Goal: Information Seeking & Learning: Learn about a topic

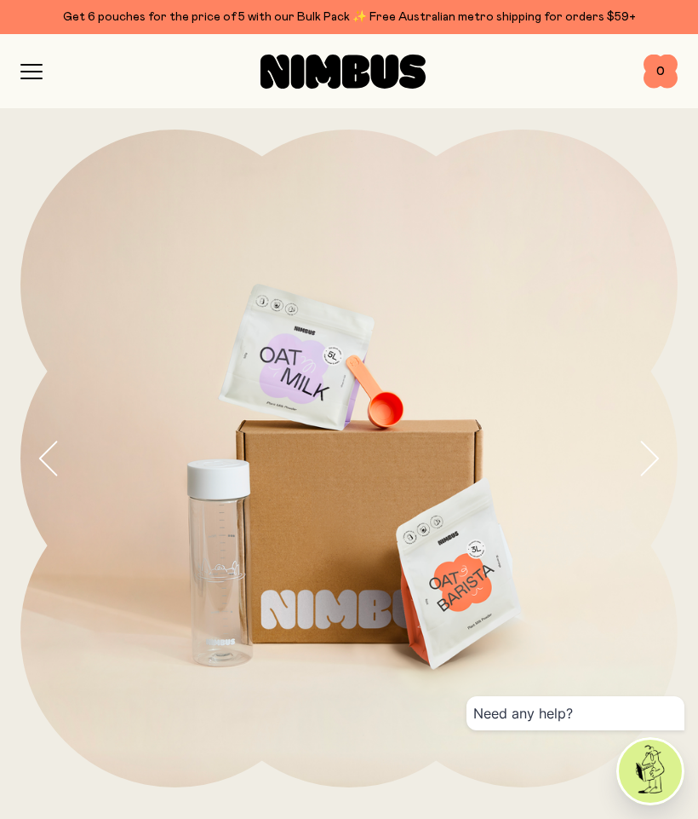
click at [646, 447] on icon "button" at bounding box center [649, 458] width 24 height 36
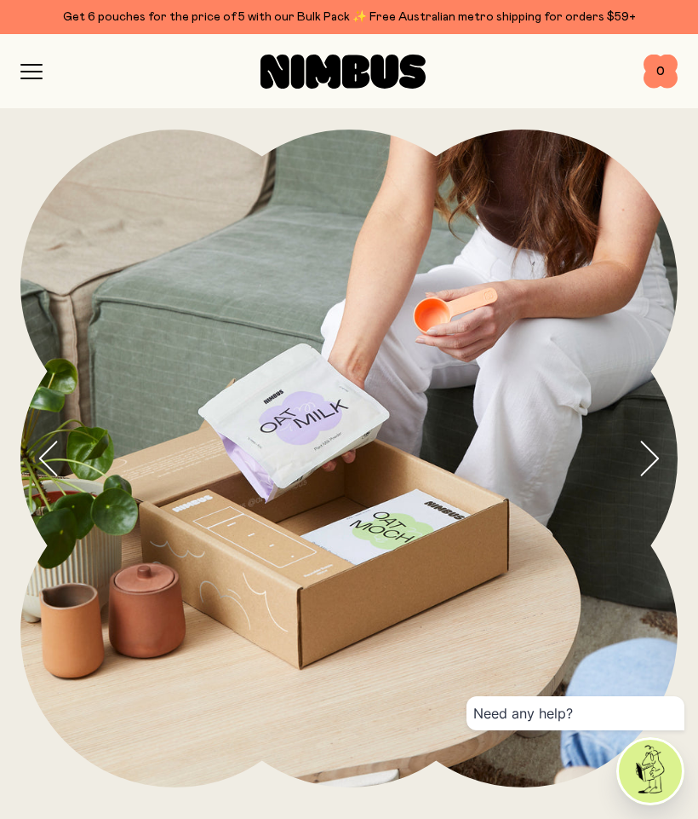
click at [644, 455] on icon "button" at bounding box center [649, 458] width 24 height 36
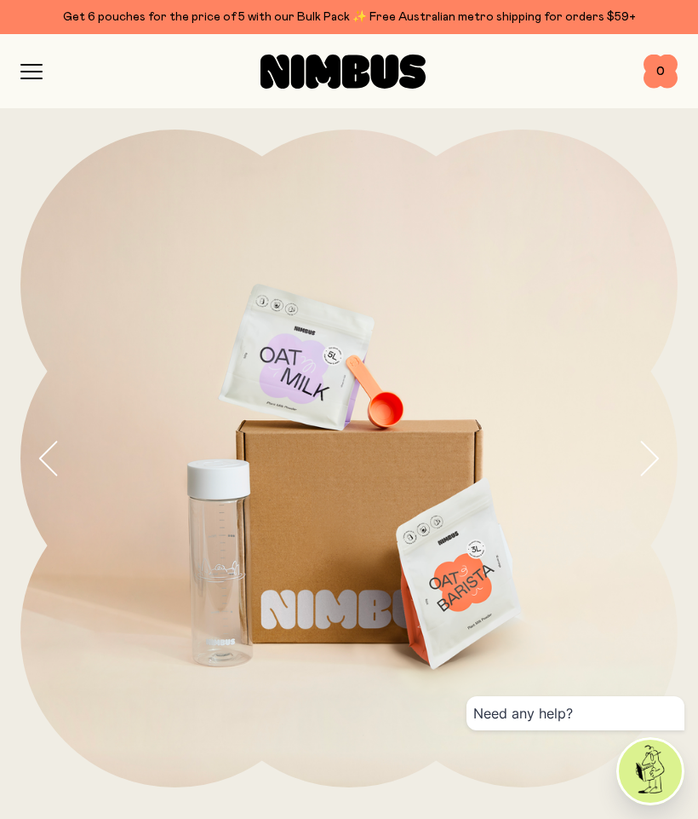
click at [640, 453] on icon "button" at bounding box center [649, 458] width 24 height 36
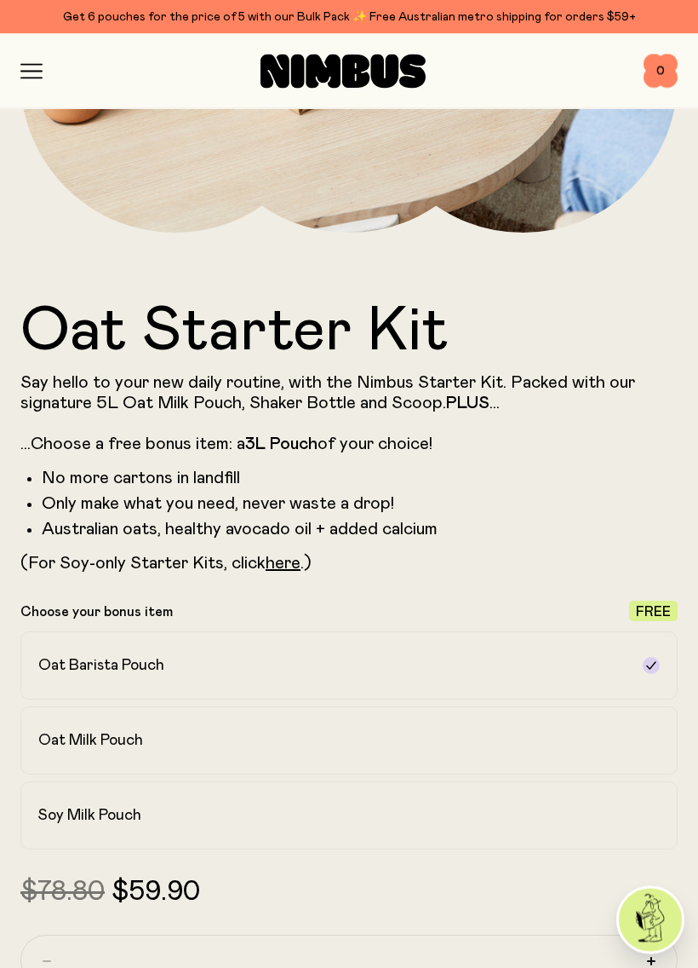
scroll to position [556, 0]
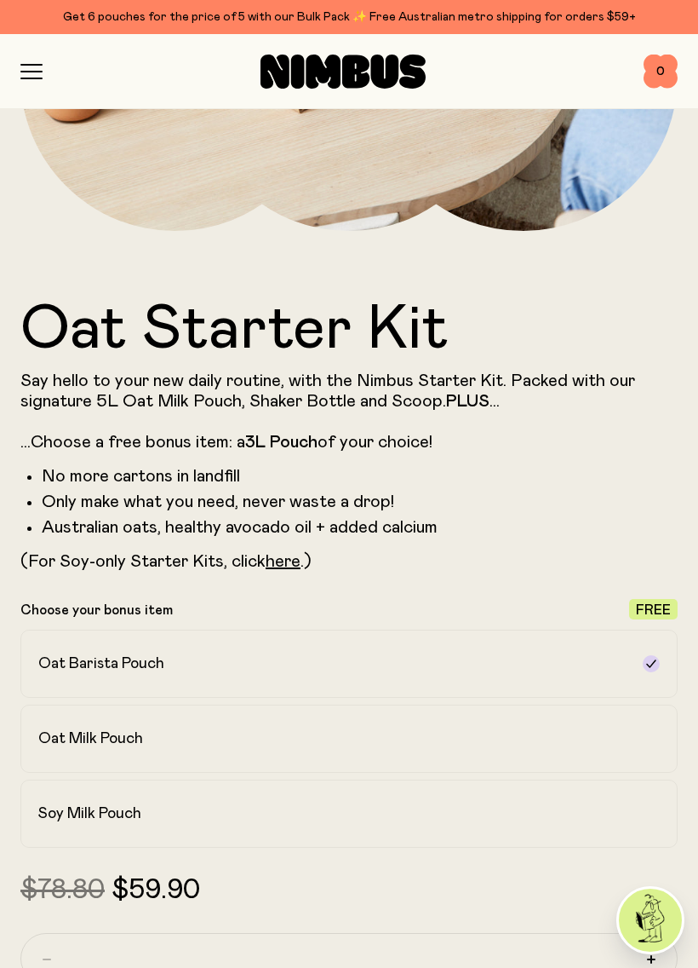
click at [284, 561] on link "here" at bounding box center [283, 561] width 35 height 17
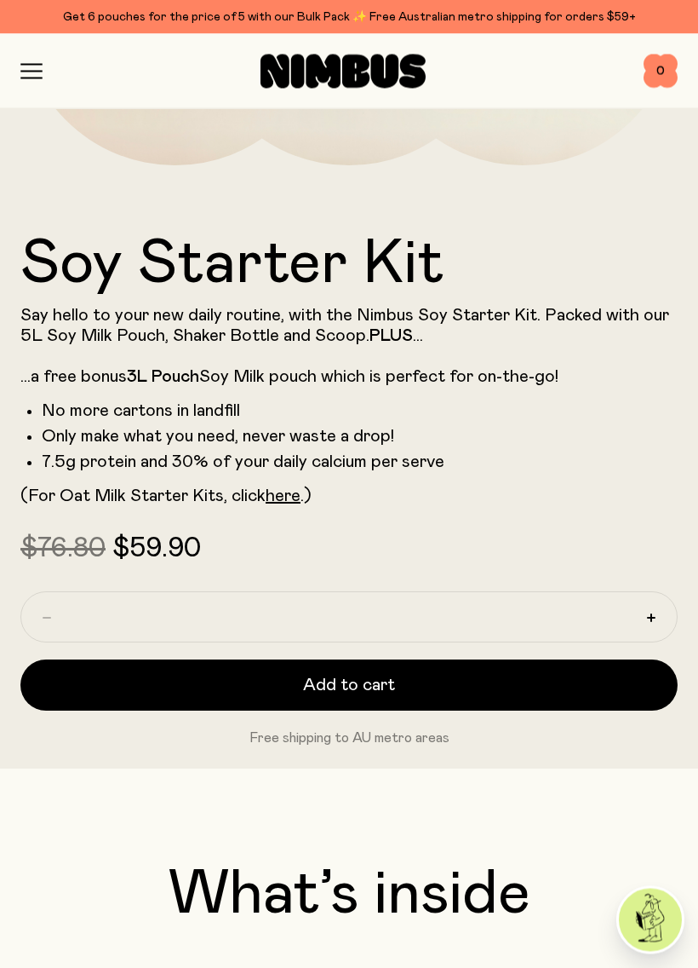
scroll to position [622, 0]
click at [35, 65] on icon "button" at bounding box center [31, 65] width 20 height 0
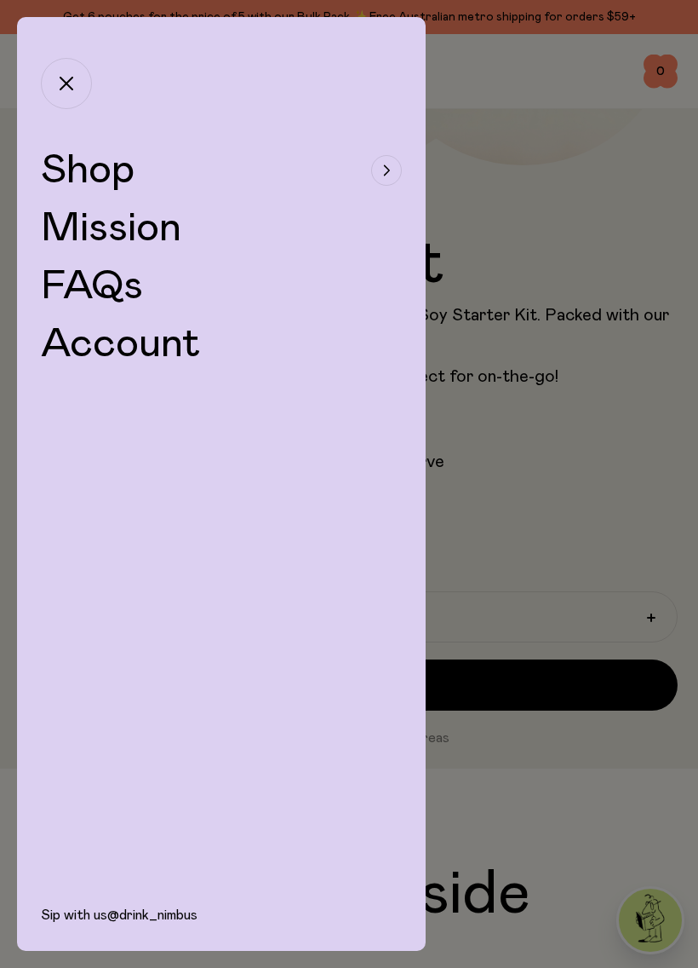
click at [387, 161] on div "button" at bounding box center [386, 170] width 31 height 31
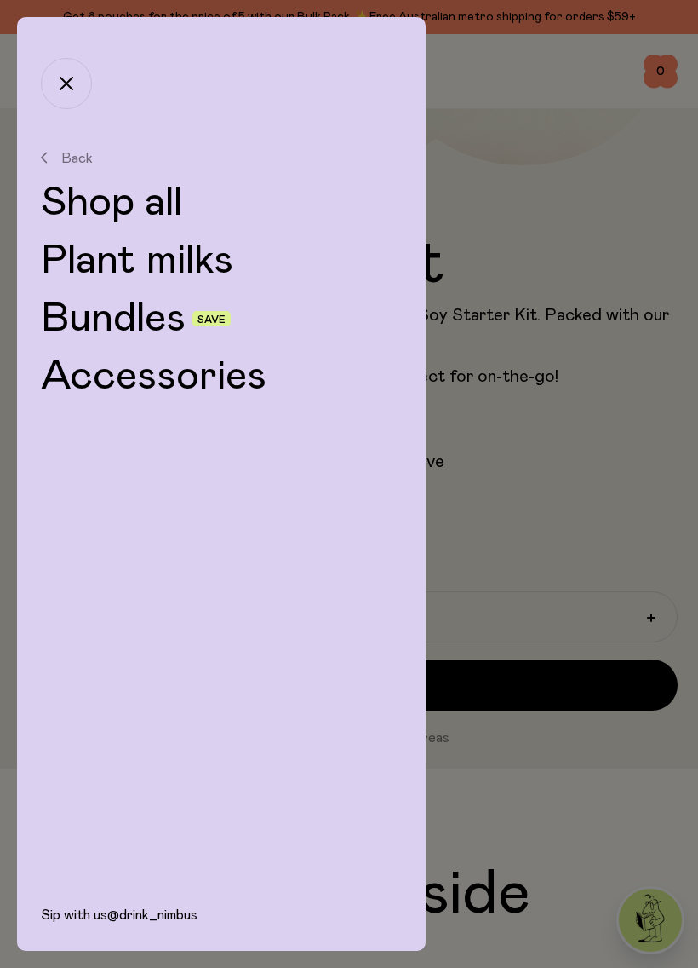
click at [161, 317] on link "Bundles" at bounding box center [113, 318] width 145 height 41
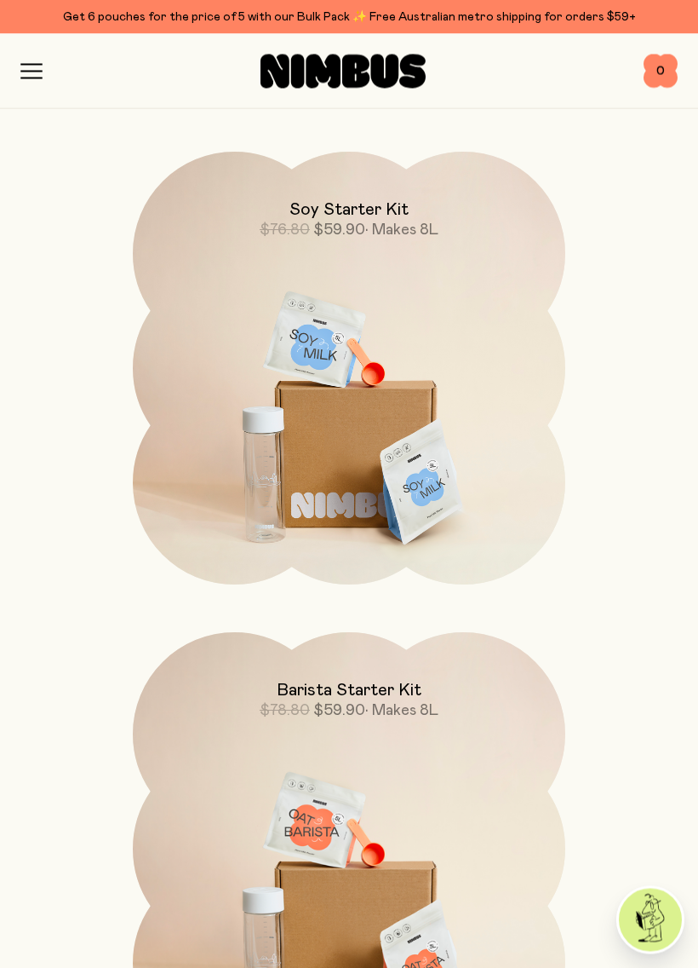
scroll to position [692, 0]
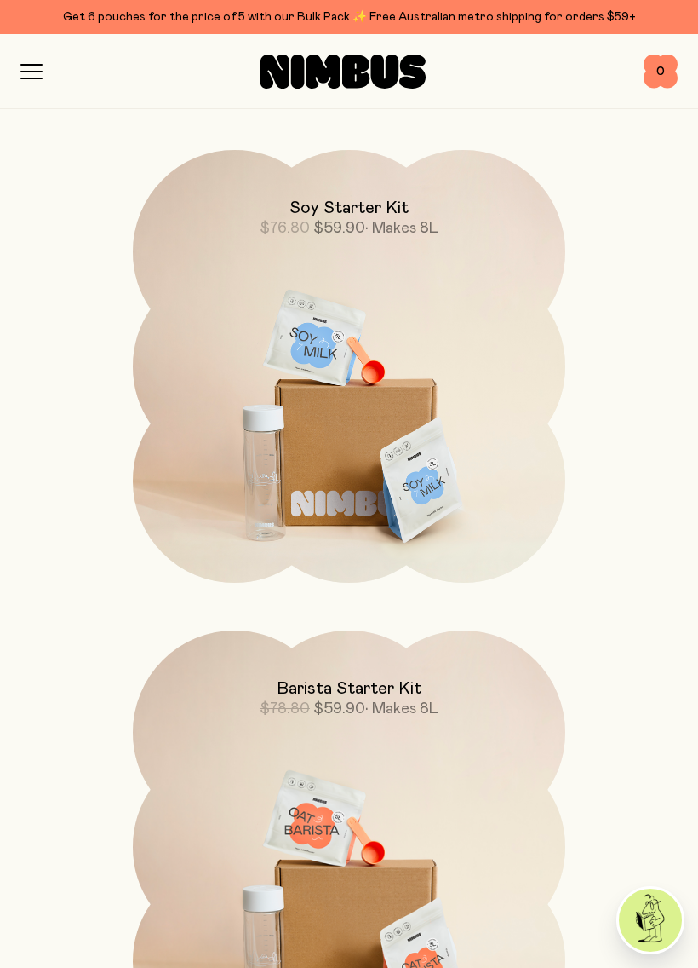
click at [34, 68] on icon "button" at bounding box center [31, 71] width 22 height 15
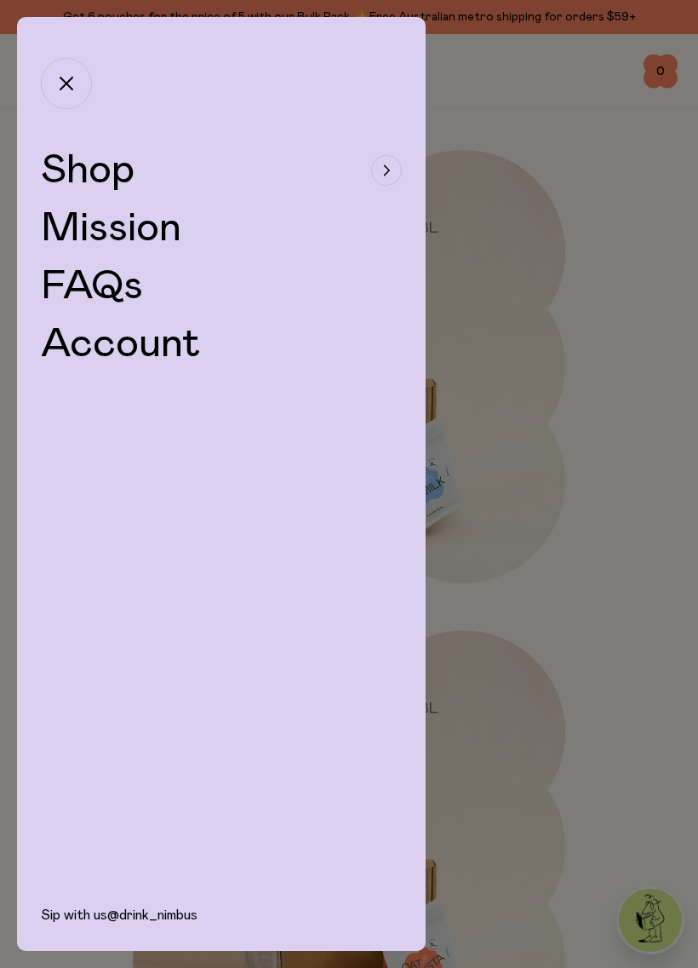
click at [124, 285] on link "FAQs" at bounding box center [92, 286] width 102 height 41
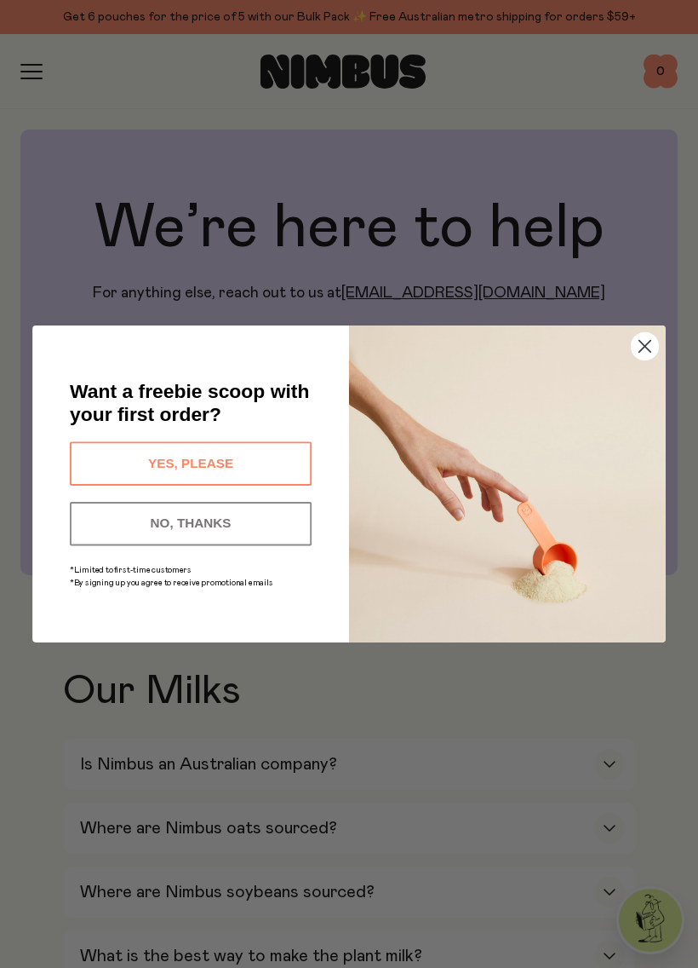
click at [204, 453] on button "YES, PLEASE" at bounding box center [191, 462] width 242 height 43
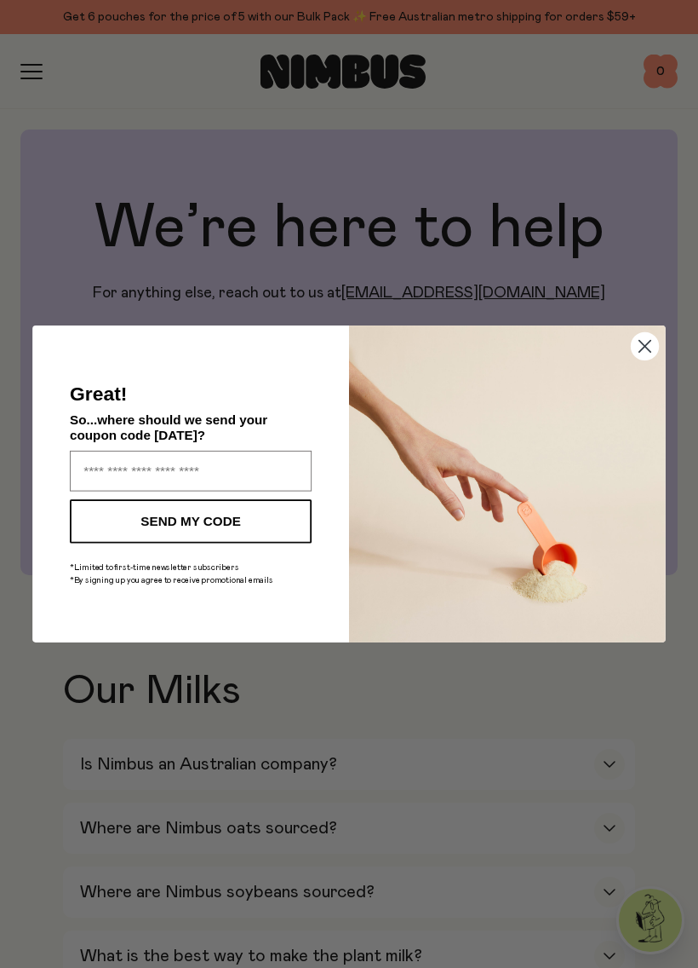
click at [105, 473] on input "Enter your email address" at bounding box center [191, 471] width 242 height 41
type input "**********"
click at [205, 519] on button "SEND MY CODE" at bounding box center [191, 520] width 242 height 43
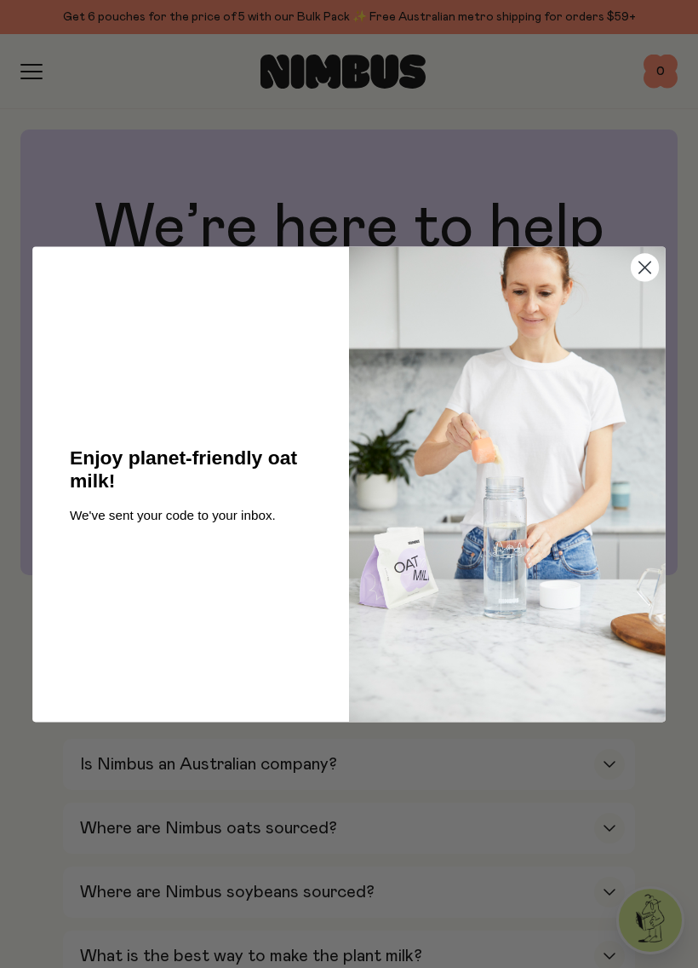
click at [652, 261] on circle "Close dialog" at bounding box center [645, 267] width 27 height 27
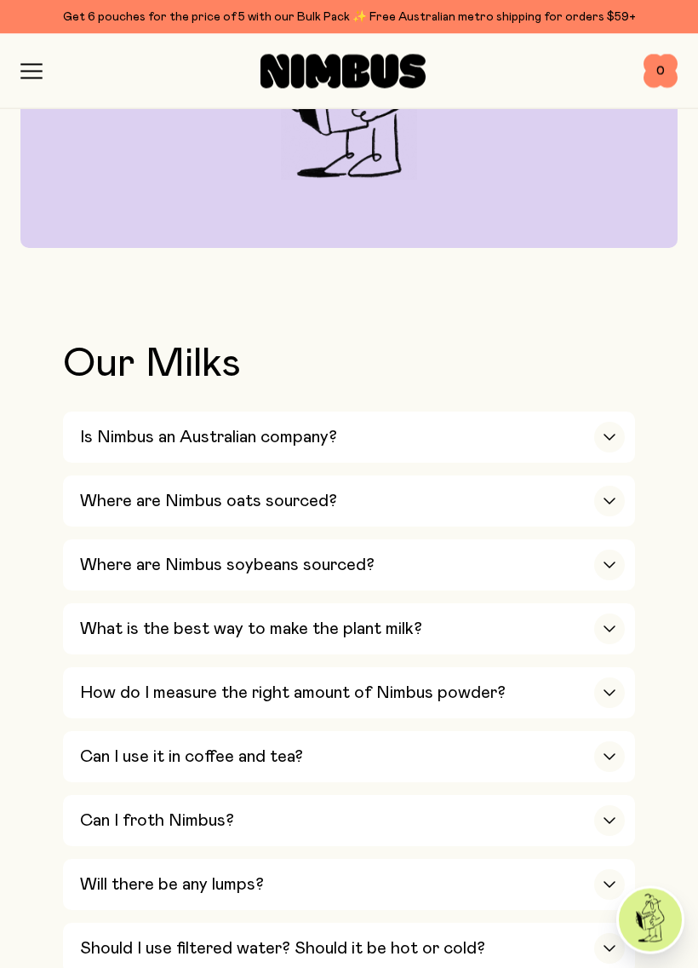
scroll to position [334, 0]
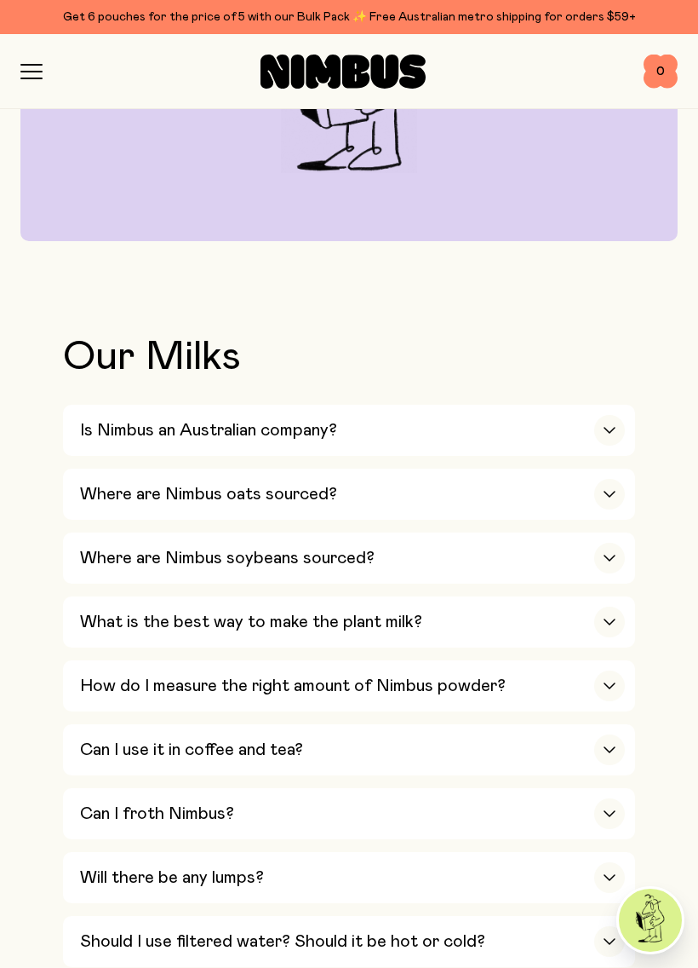
click at [608, 543] on div "button" at bounding box center [610, 558] width 31 height 31
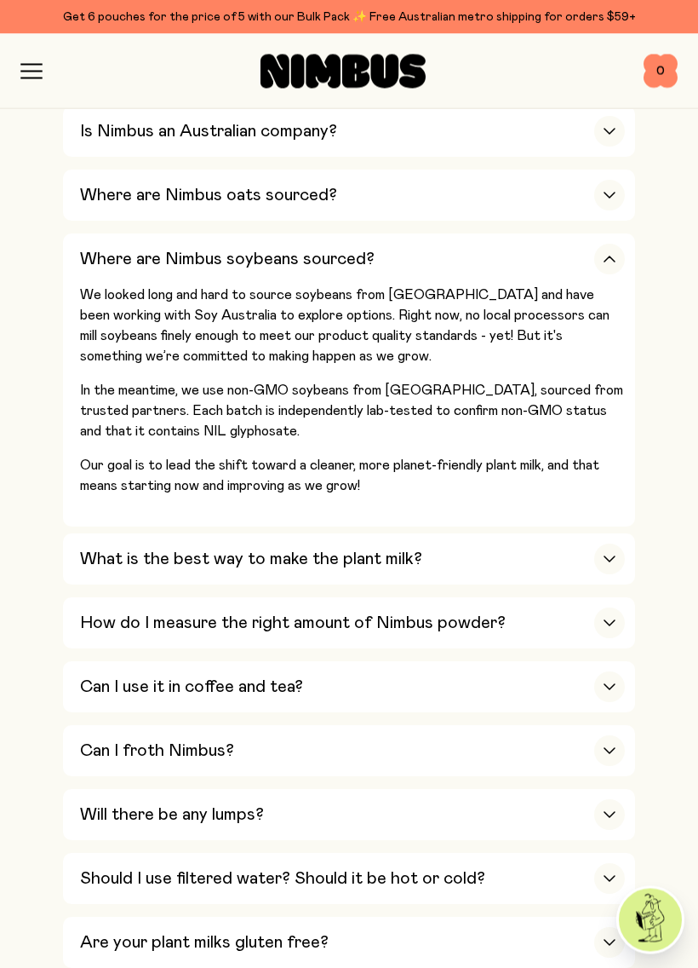
scroll to position [633, 0]
click at [605, 551] on div "button" at bounding box center [610, 558] width 31 height 31
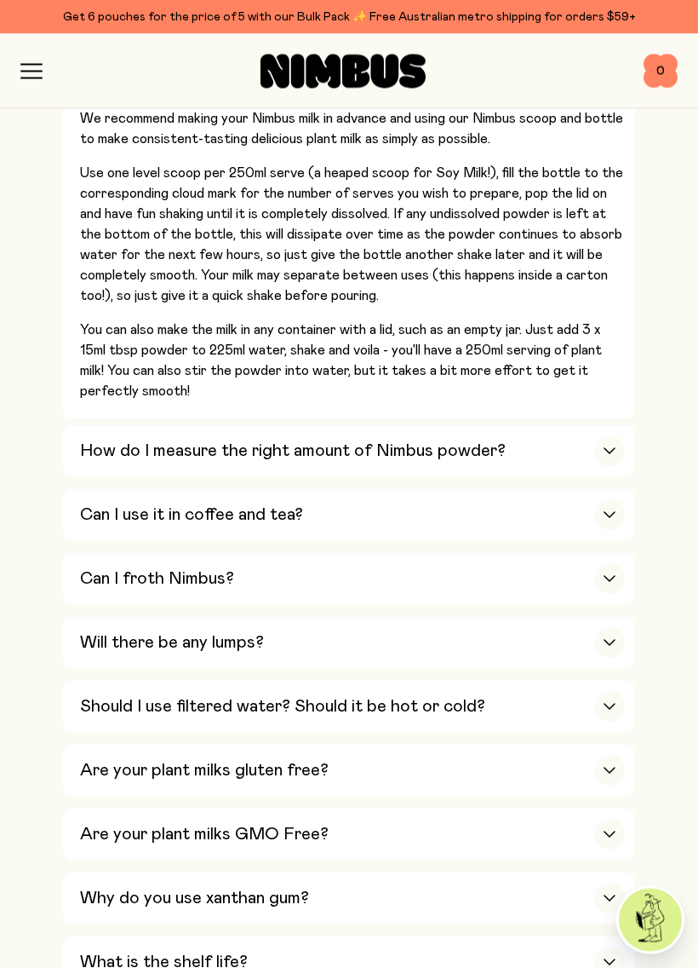
scroll to position [873, 0]
click at [624, 499] on div "button" at bounding box center [610, 514] width 31 height 31
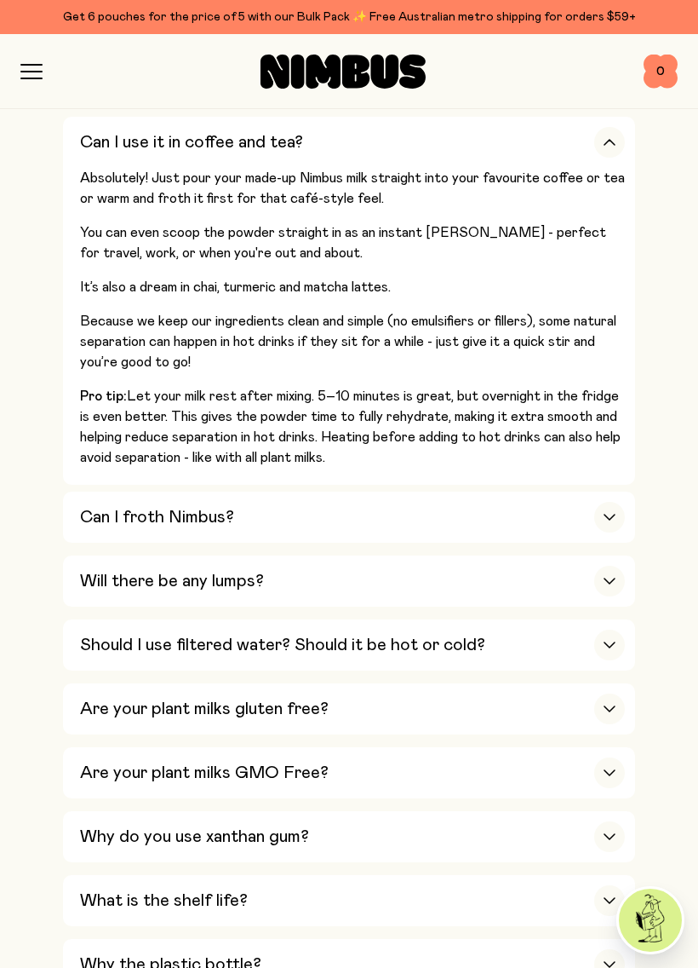
scroll to position [953, 0]
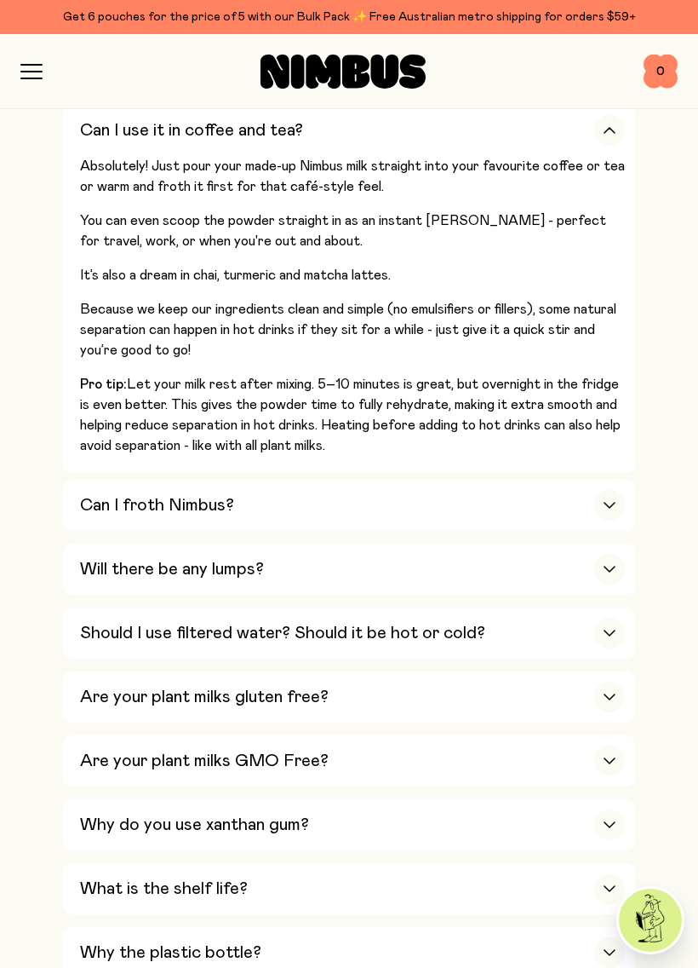
click at [626, 607] on button "Should I use filtered water? Should it be hot or cold? Use the water you enjoy …" at bounding box center [349, 632] width 572 height 51
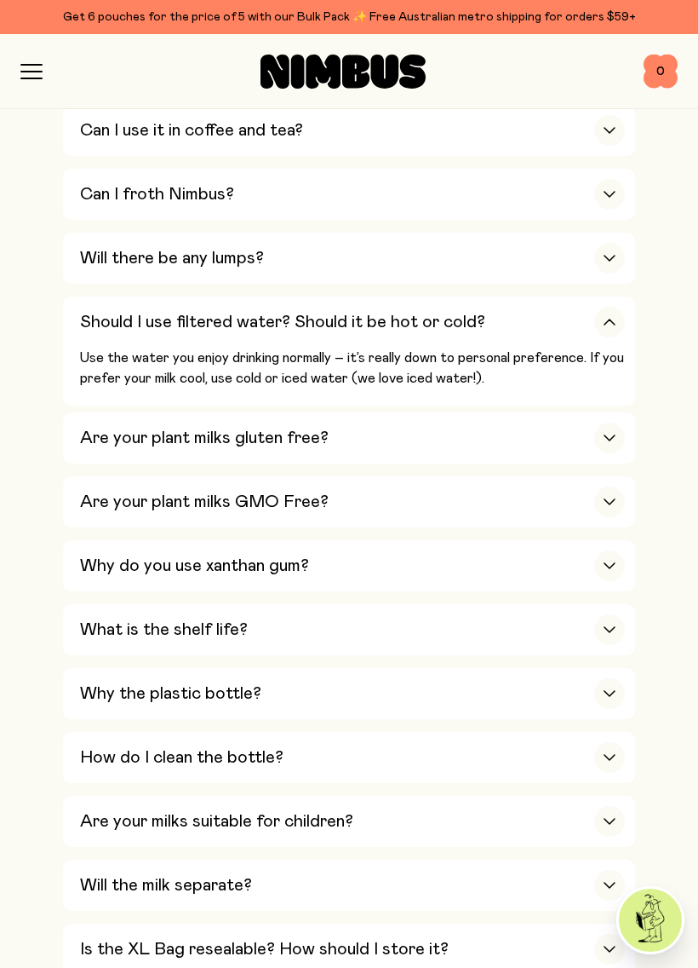
click at [618, 550] on div "button" at bounding box center [610, 565] width 31 height 31
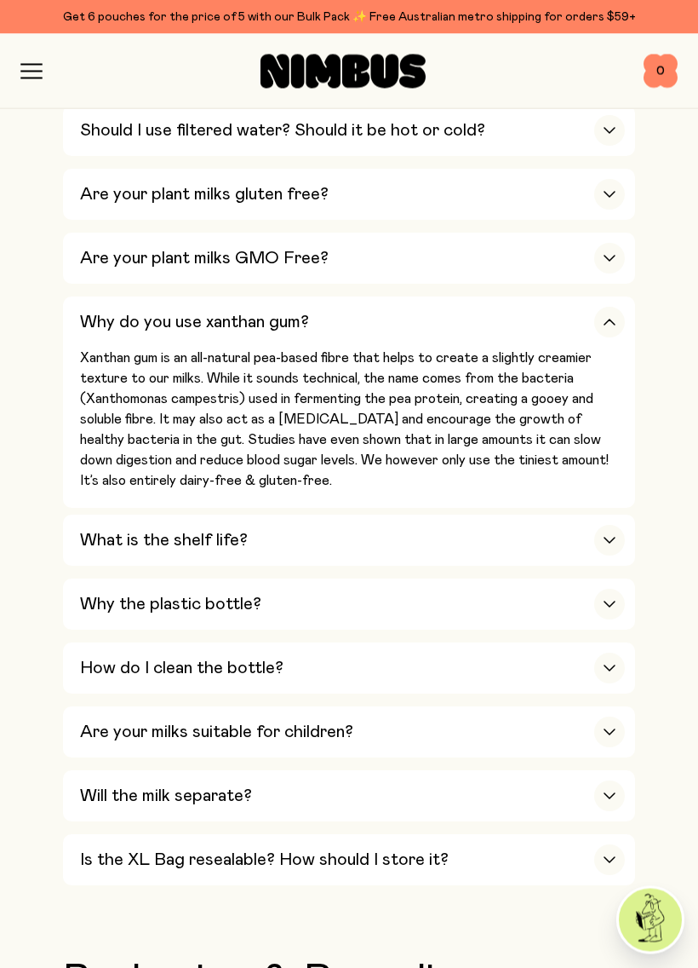
scroll to position [1145, 0]
click at [624, 525] on div "button" at bounding box center [610, 540] width 31 height 31
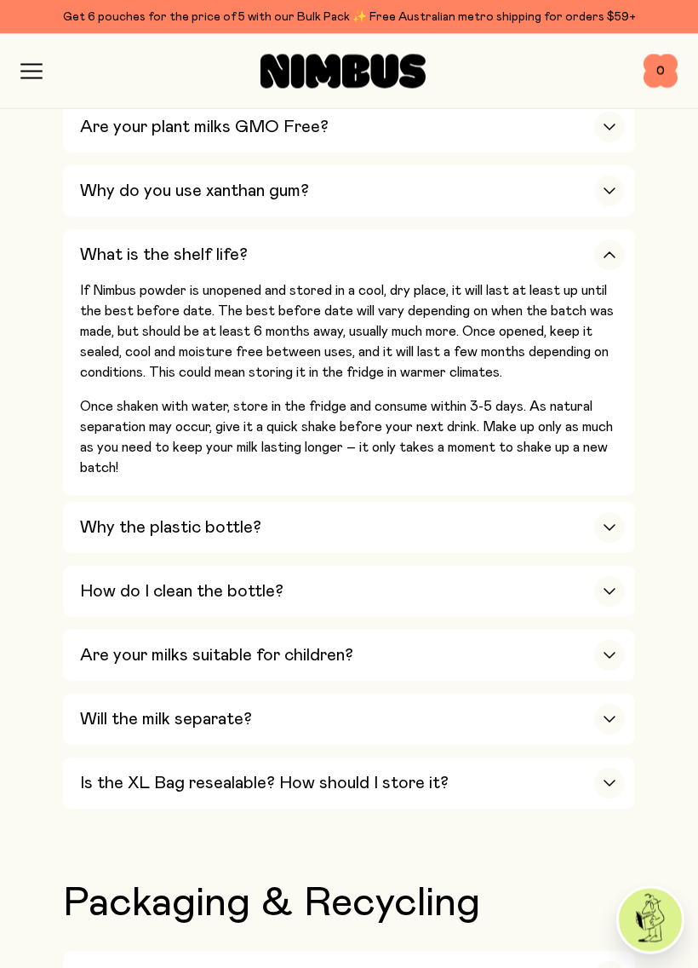
scroll to position [1276, 0]
click at [619, 512] on div "button" at bounding box center [610, 527] width 31 height 31
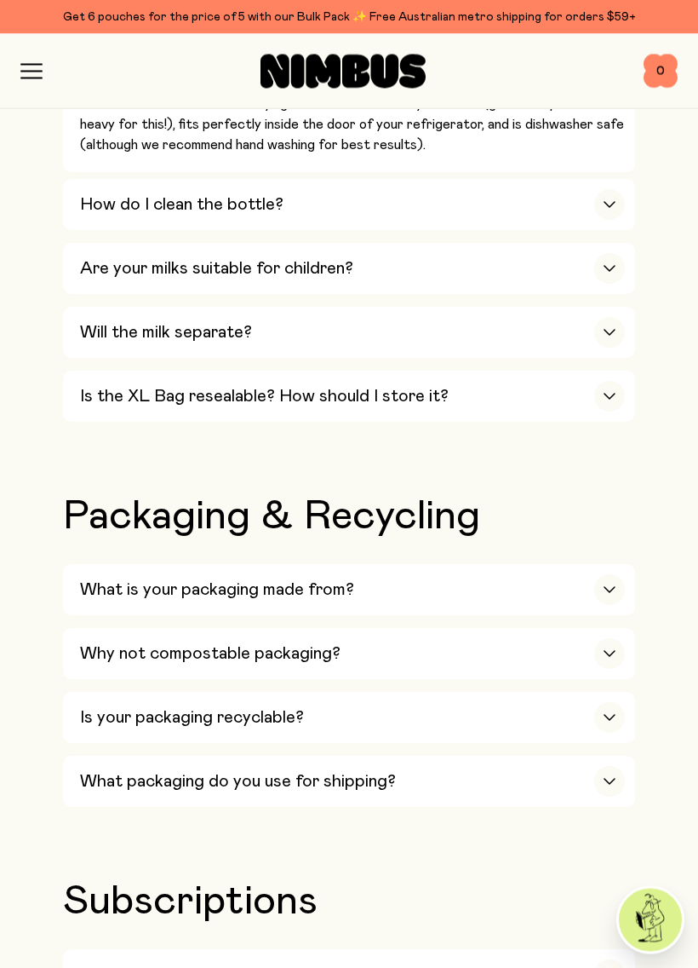
scroll to position [1904, 0]
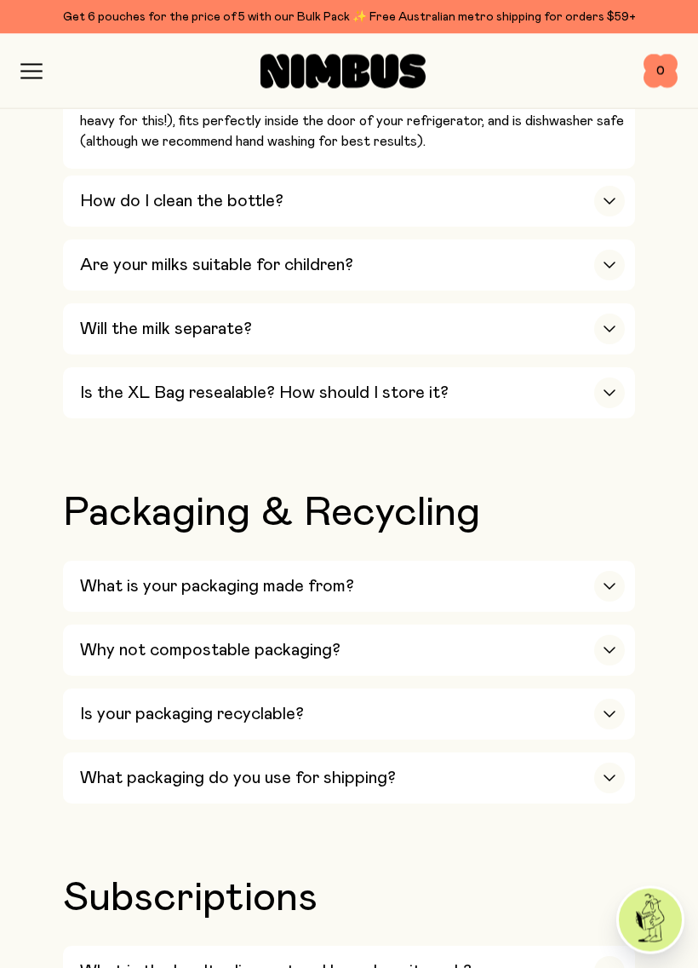
click at [609, 572] on div "button" at bounding box center [610, 587] width 31 height 31
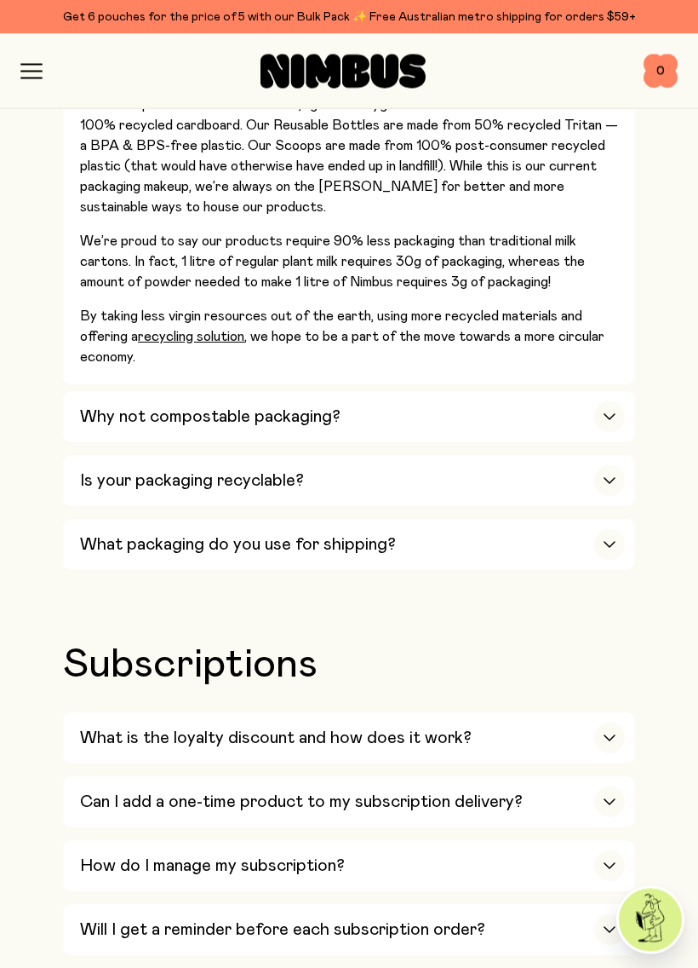
scroll to position [2443, 0]
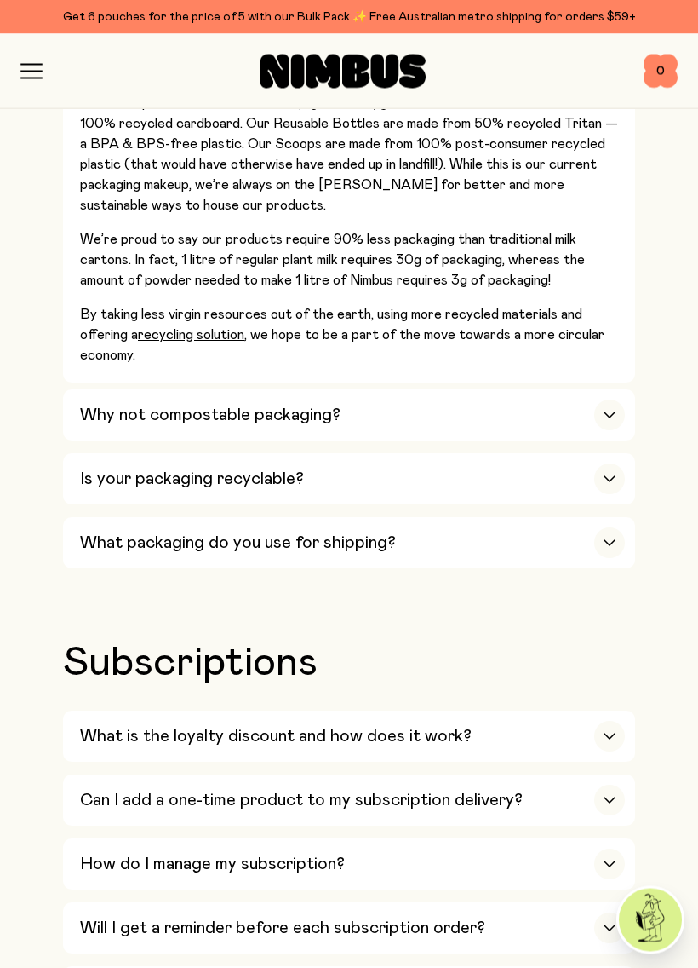
click at [617, 400] on div "button" at bounding box center [610, 415] width 31 height 31
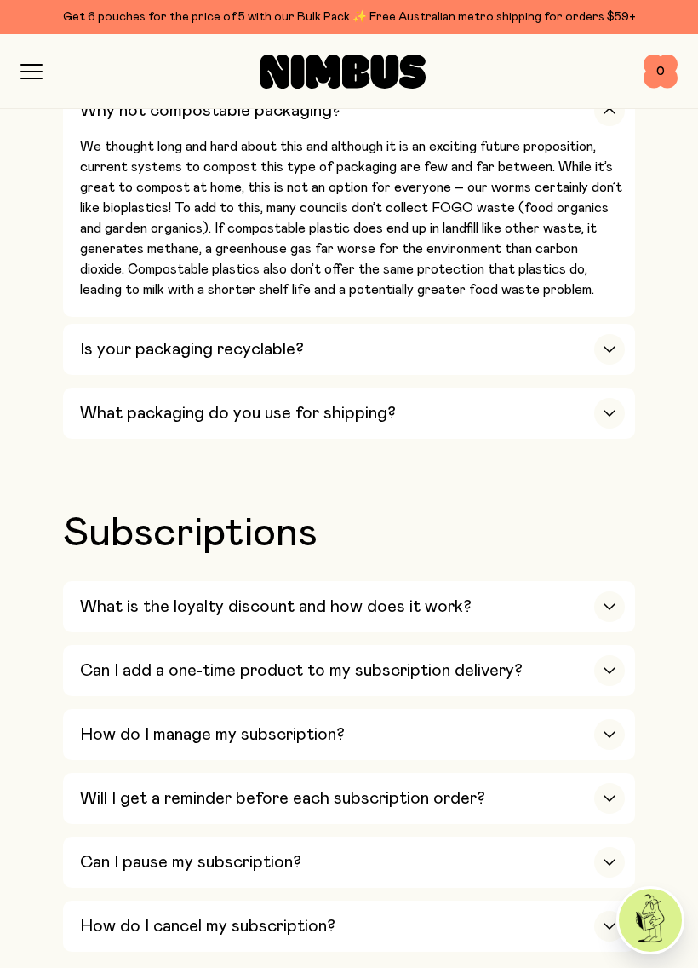
click at [610, 667] on icon "button" at bounding box center [610, 670] width 14 height 7
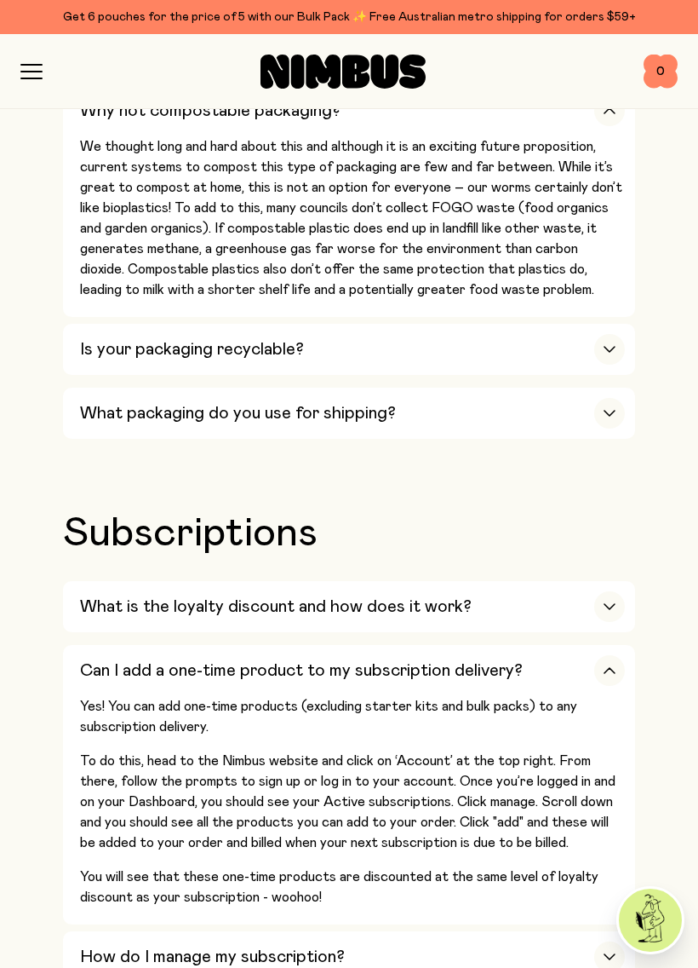
click at [613, 513] on h2 "Subscriptions" at bounding box center [349, 533] width 572 height 41
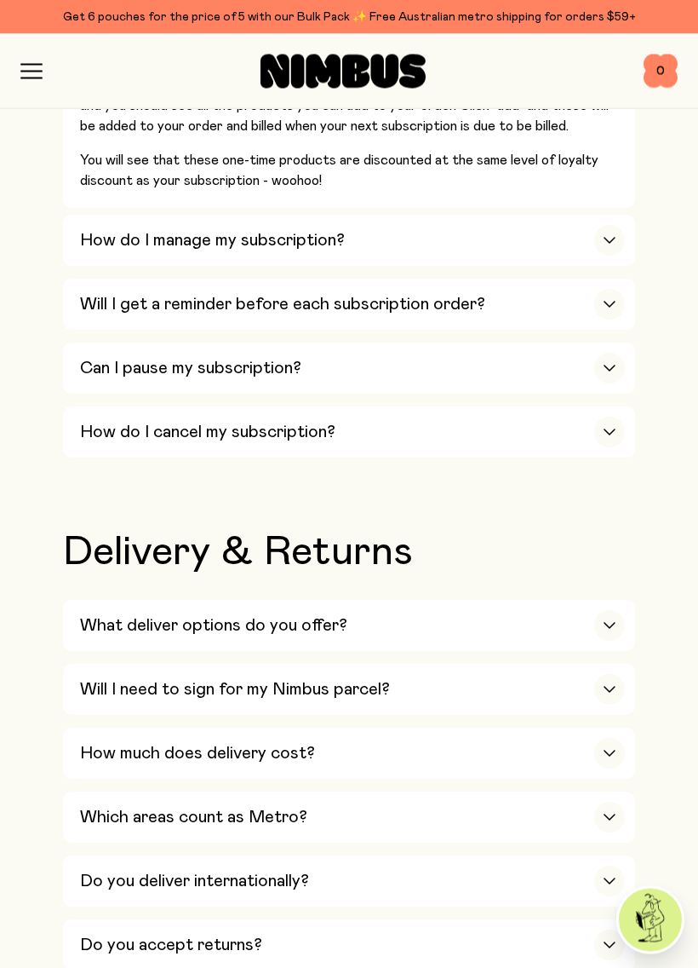
scroll to position [3161, 0]
click at [608, 843] on icon "button" at bounding box center [610, 879] width 10 height 5
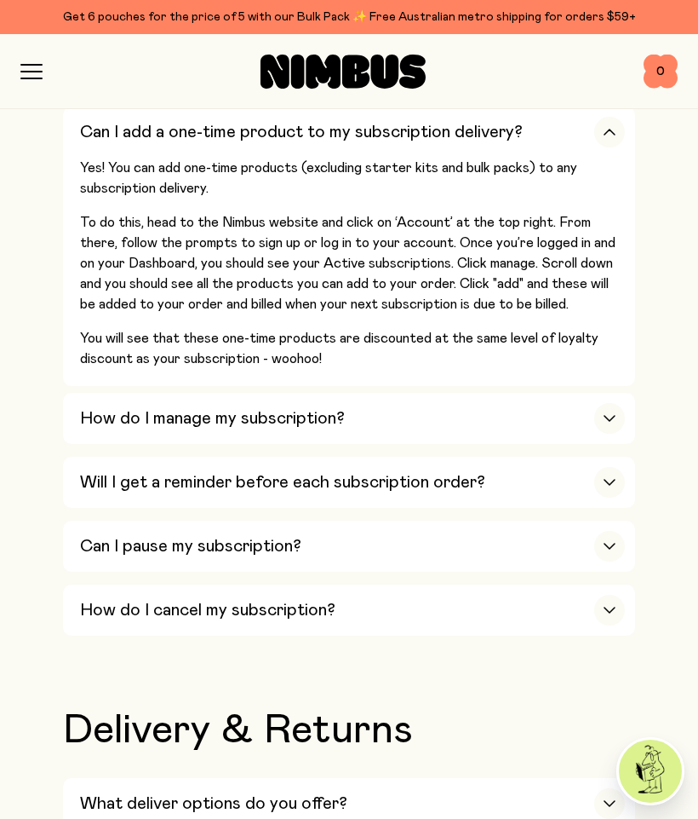
scroll to position [2960, 0]
